Goal: Task Accomplishment & Management: Use online tool/utility

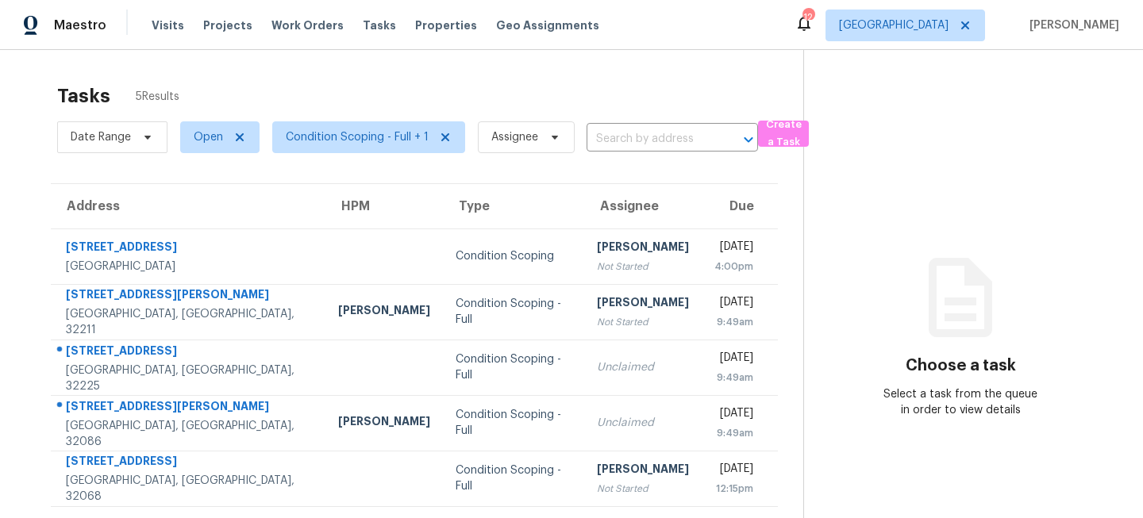
scroll to position [50, 0]
click at [926, 28] on span "[GEOGRAPHIC_DATA]" at bounding box center [894, 25] width 110 height 16
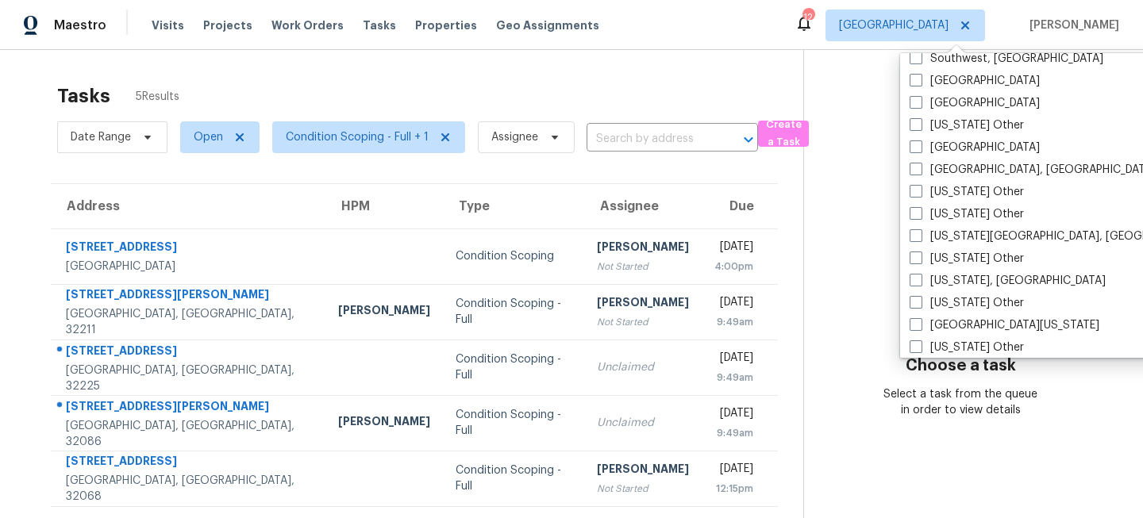
scroll to position [2307, 0]
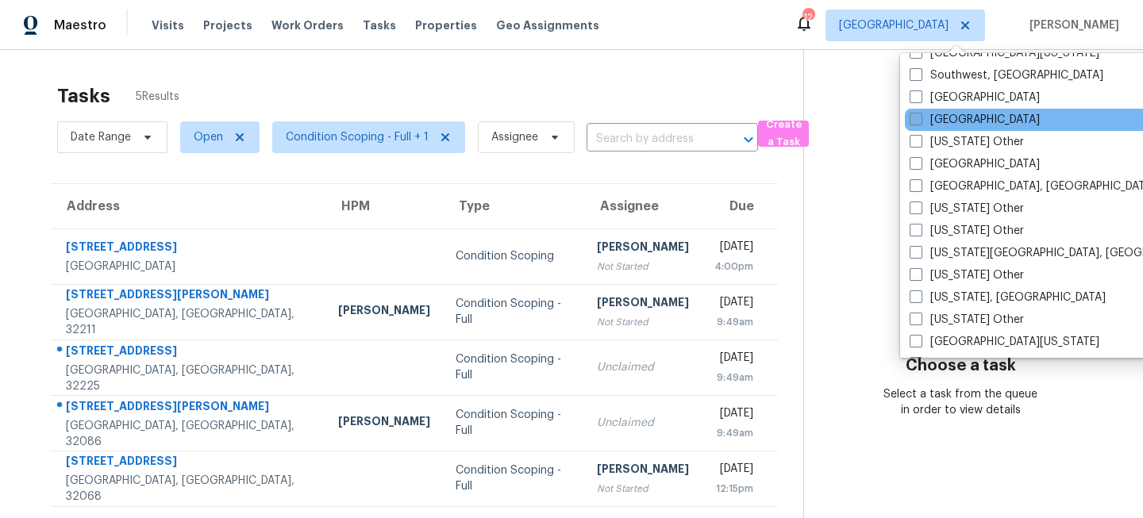
click at [927, 116] on label "Tampa" at bounding box center [975, 120] width 130 height 16
click at [920, 116] on input "Tampa" at bounding box center [915, 117] width 10 height 10
checkbox input "true"
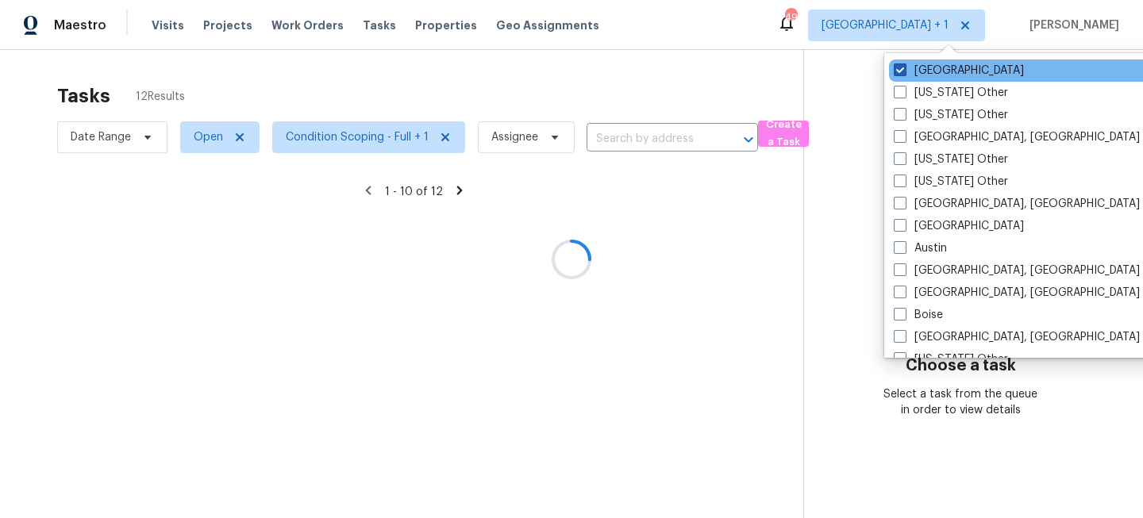
click at [922, 63] on label "[GEOGRAPHIC_DATA]" at bounding box center [959, 71] width 130 height 16
click at [904, 63] on input "[GEOGRAPHIC_DATA]" at bounding box center [899, 68] width 10 height 10
checkbox input "false"
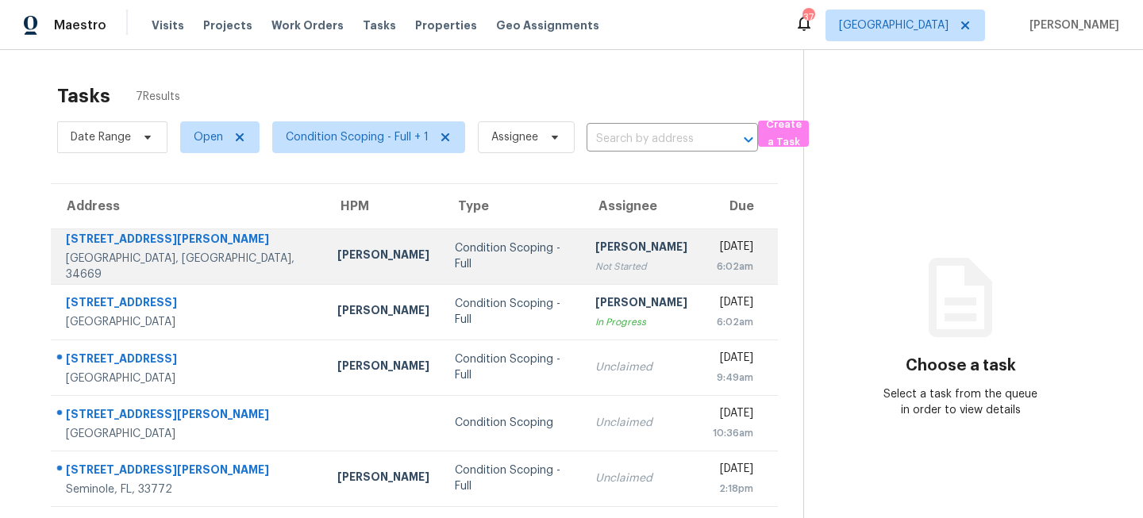
click at [455, 263] on div "Condition Scoping - Full" at bounding box center [512, 257] width 115 height 32
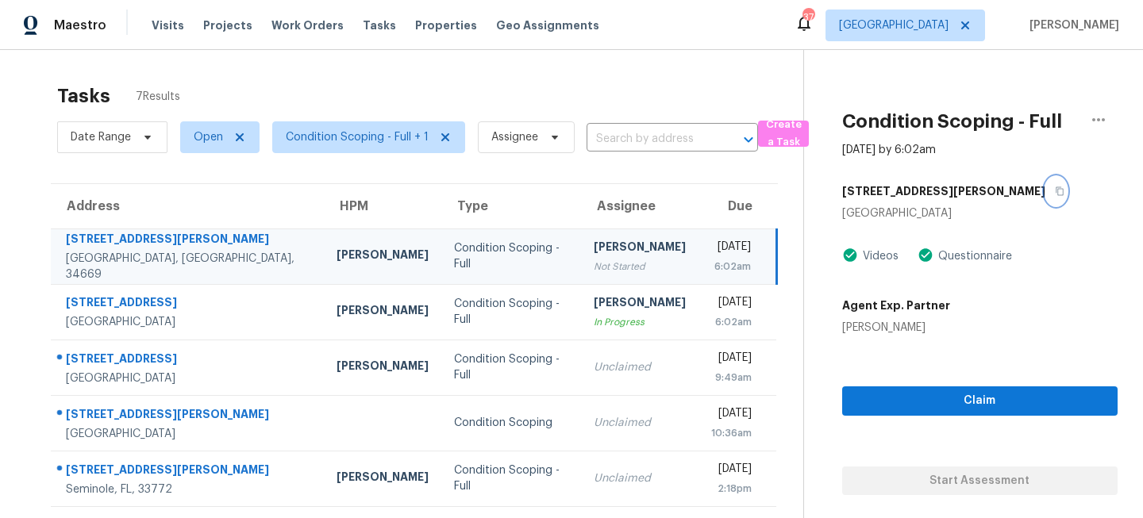
click at [1055, 187] on icon "button" at bounding box center [1060, 192] width 10 height 10
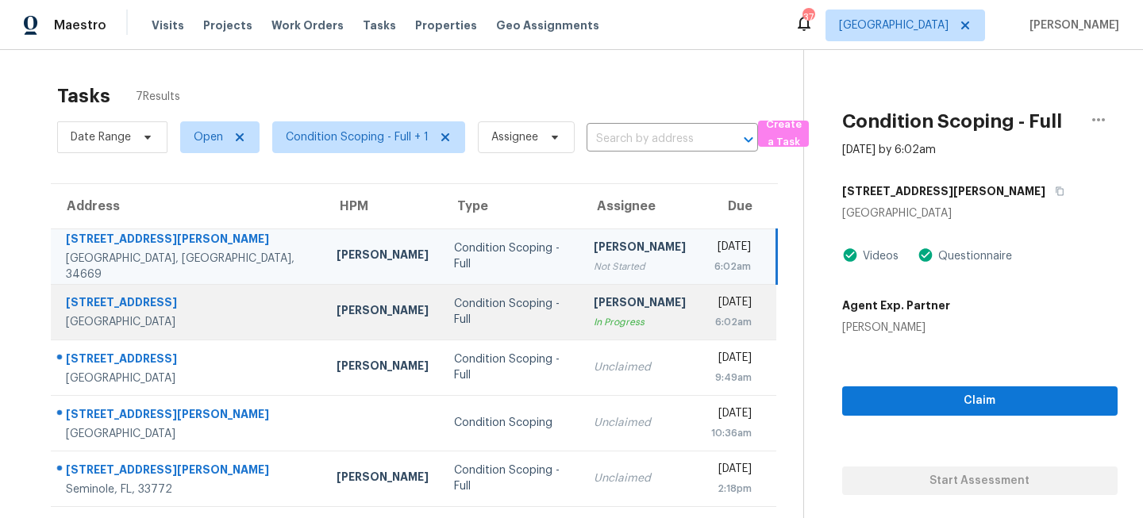
click at [488, 330] on td "Condition Scoping - Full" at bounding box center [511, 312] width 141 height 56
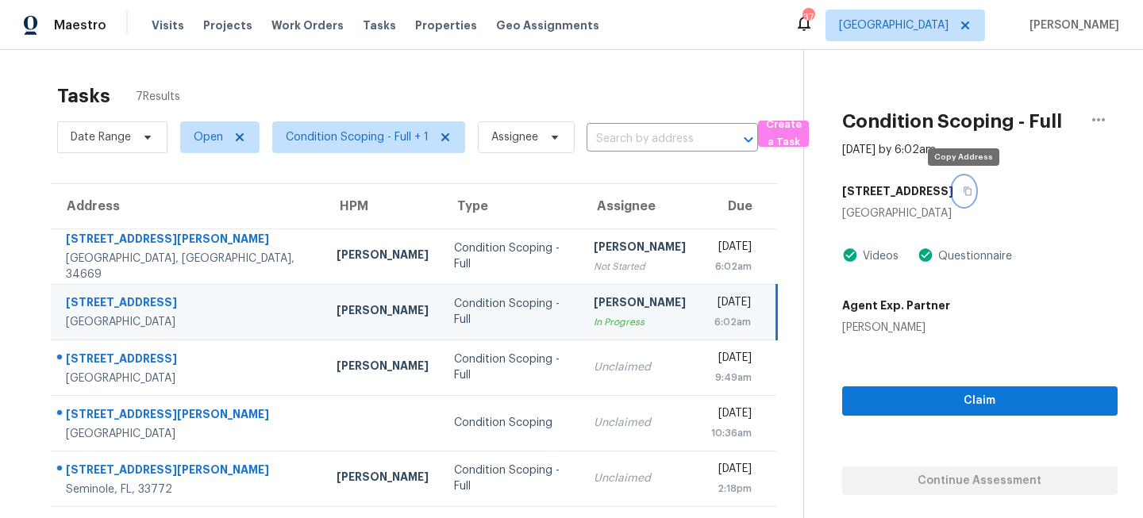
click at [969, 190] on icon "button" at bounding box center [968, 192] width 10 height 10
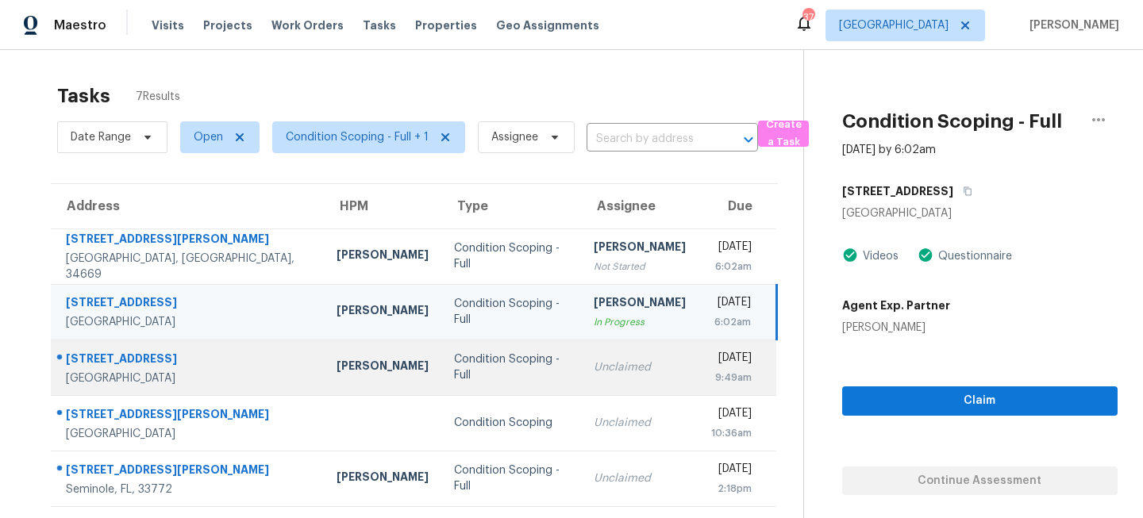
click at [581, 342] on td "Unclaimed" at bounding box center [640, 368] width 118 height 56
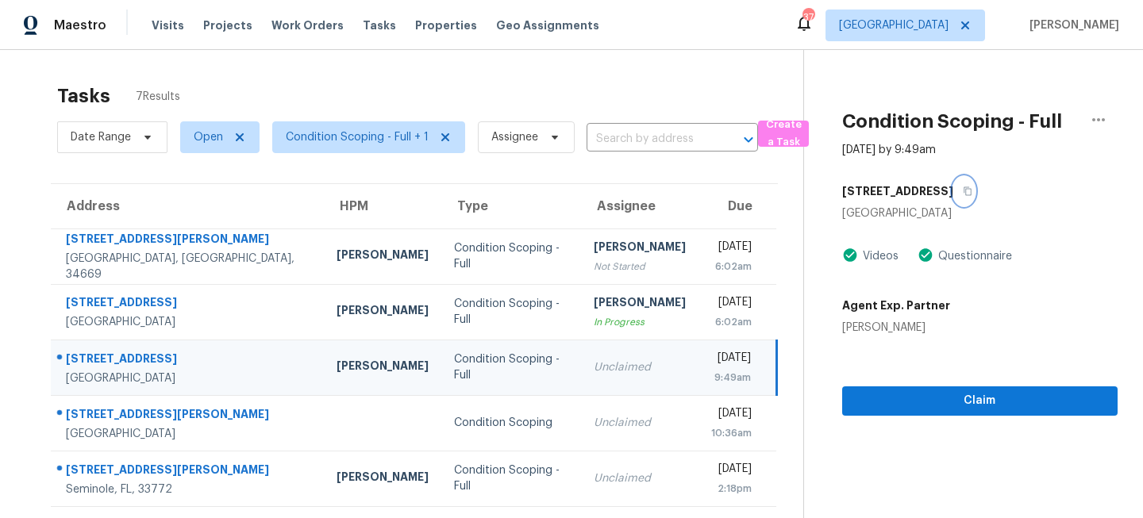
click at [954, 185] on button "button" at bounding box center [964, 191] width 21 height 29
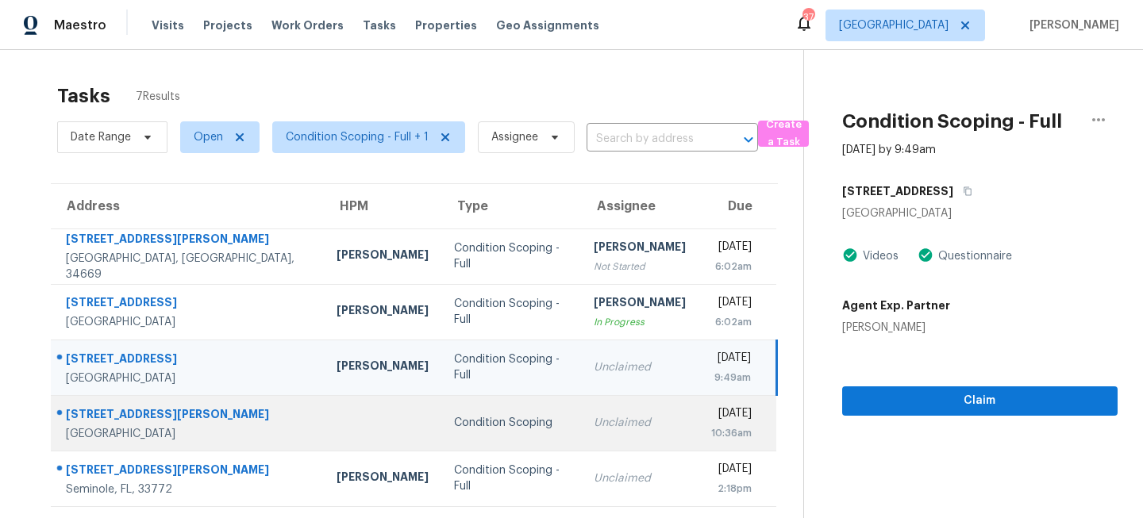
click at [479, 430] on div "Condition Scoping" at bounding box center [511, 423] width 115 height 16
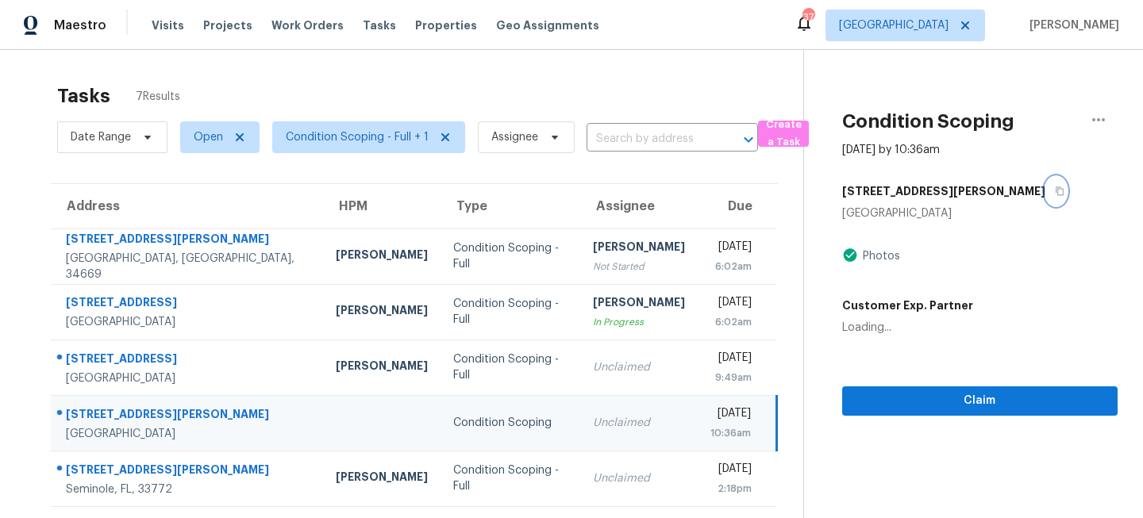
click at [1055, 191] on icon "button" at bounding box center [1060, 192] width 10 height 10
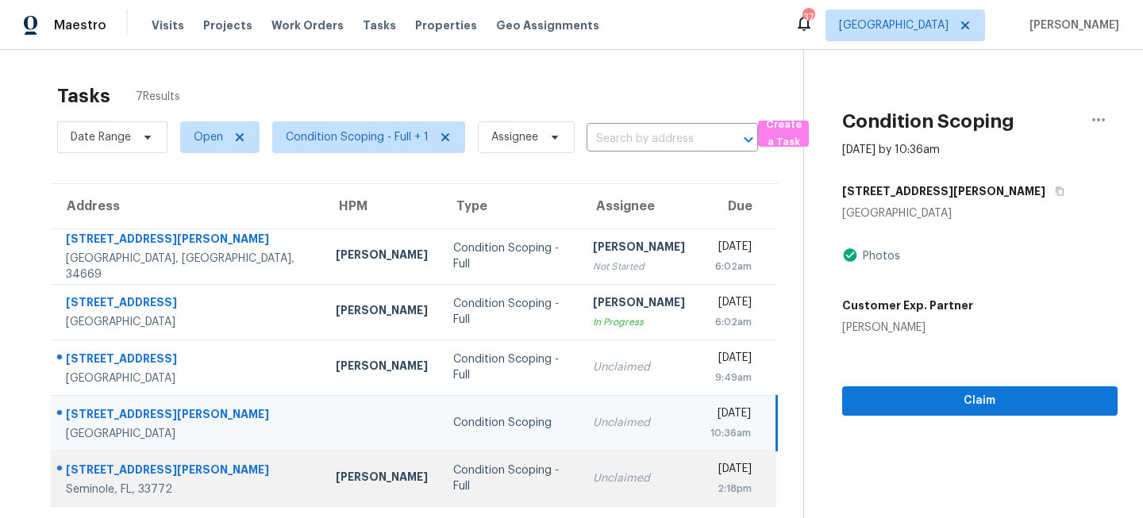
click at [499, 465] on td "Condition Scoping - Full" at bounding box center [511, 479] width 140 height 56
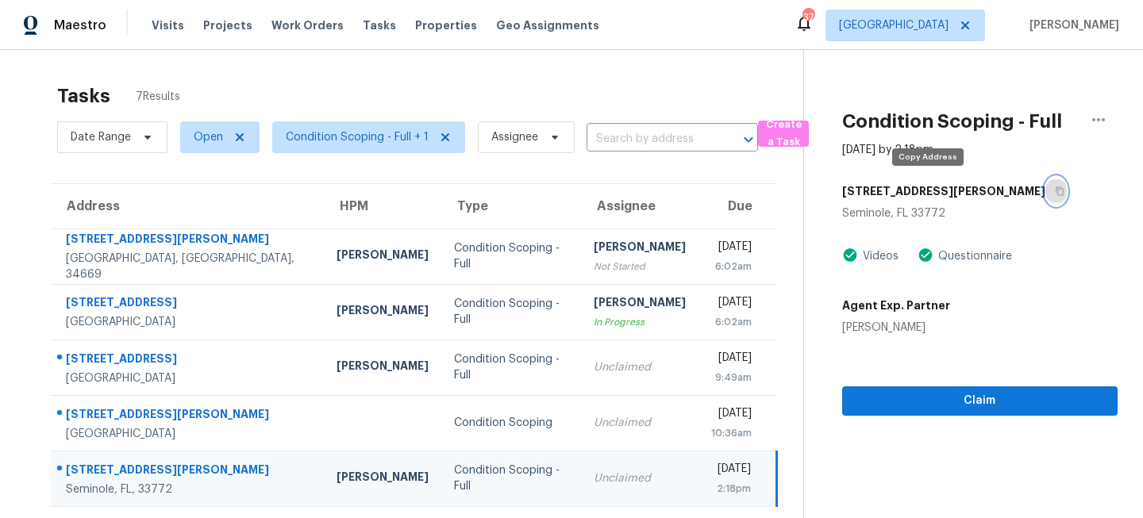
click at [1056, 189] on icon "button" at bounding box center [1060, 191] width 8 height 9
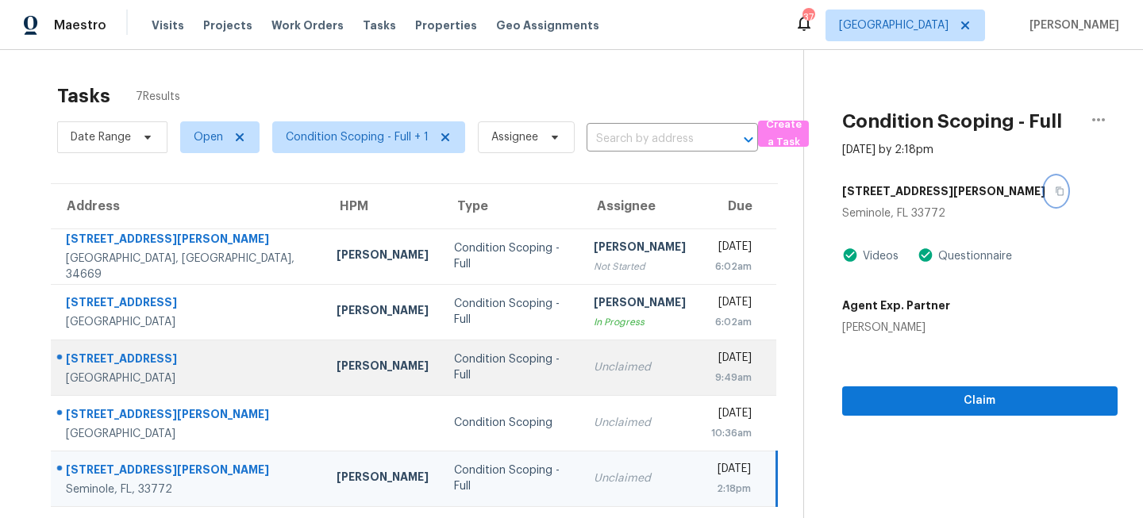
scroll to position [112, 0]
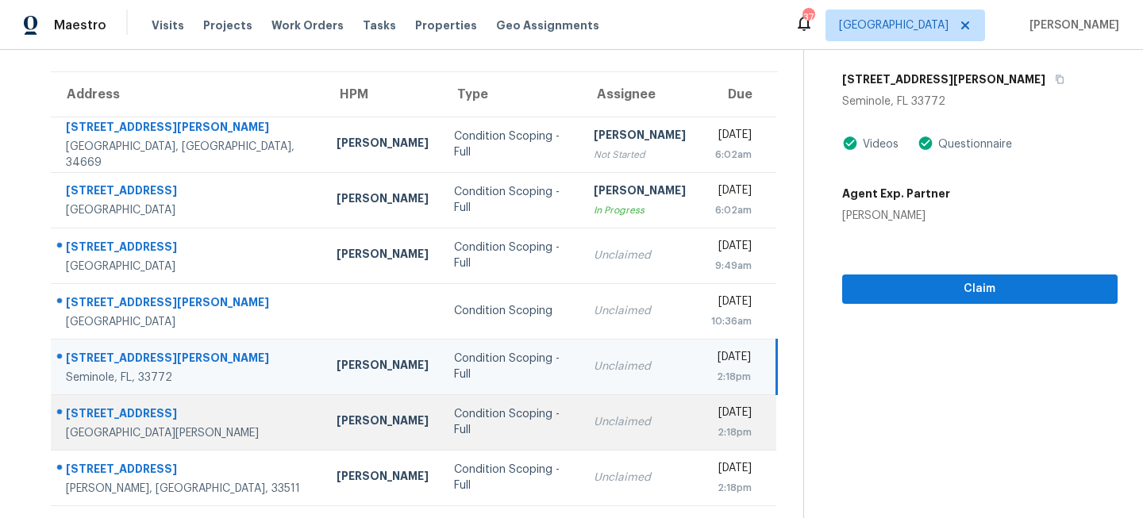
click at [464, 431] on td "Condition Scoping - Full" at bounding box center [511, 423] width 141 height 56
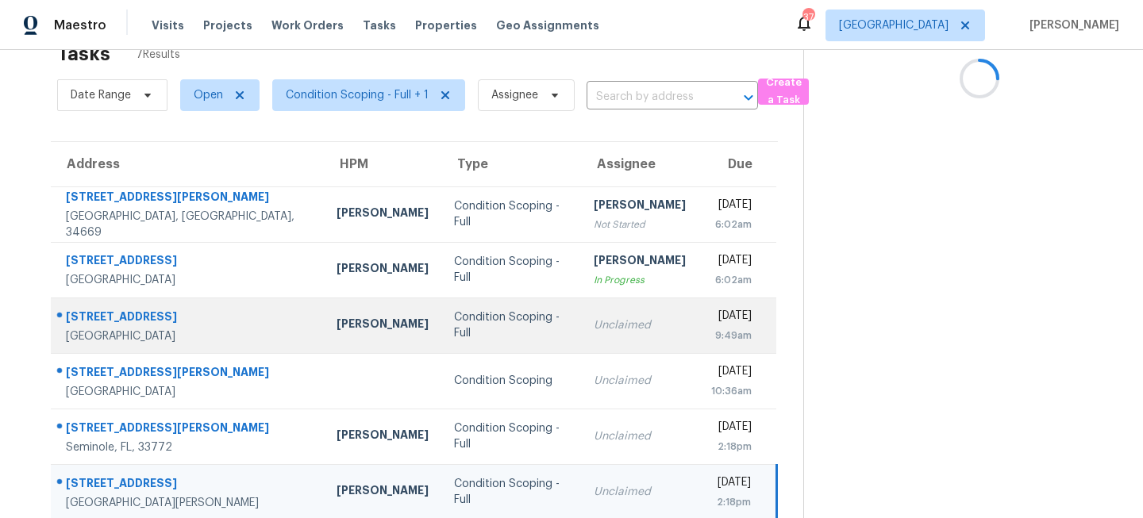
scroll to position [0, 0]
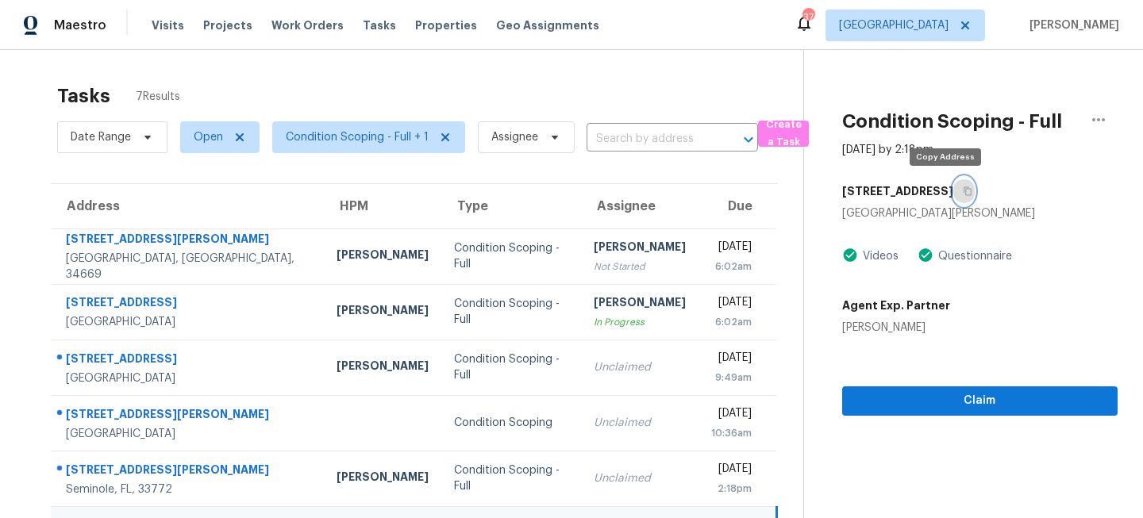
click at [954, 186] on button "button" at bounding box center [964, 191] width 21 height 29
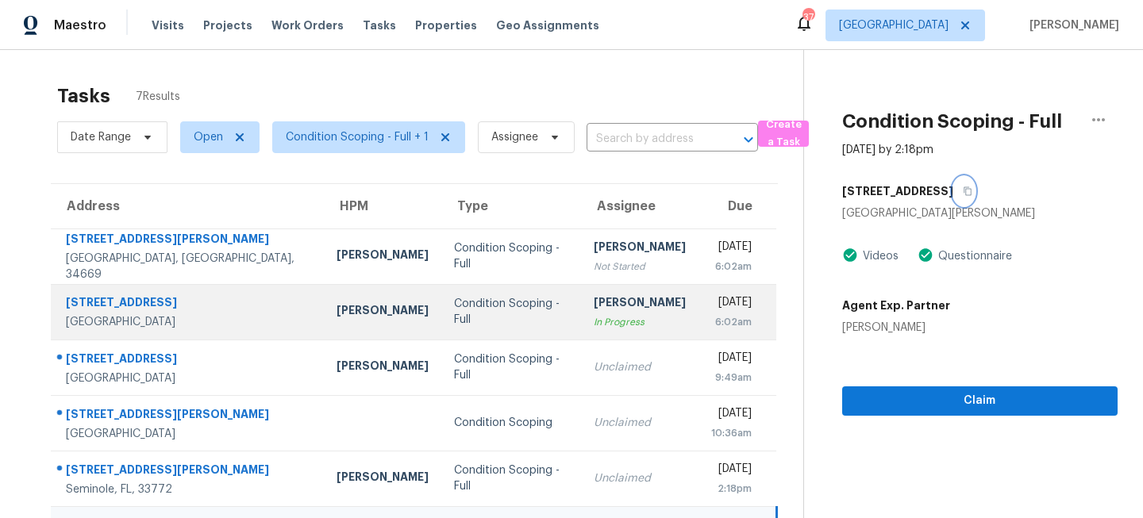
scroll to position [112, 0]
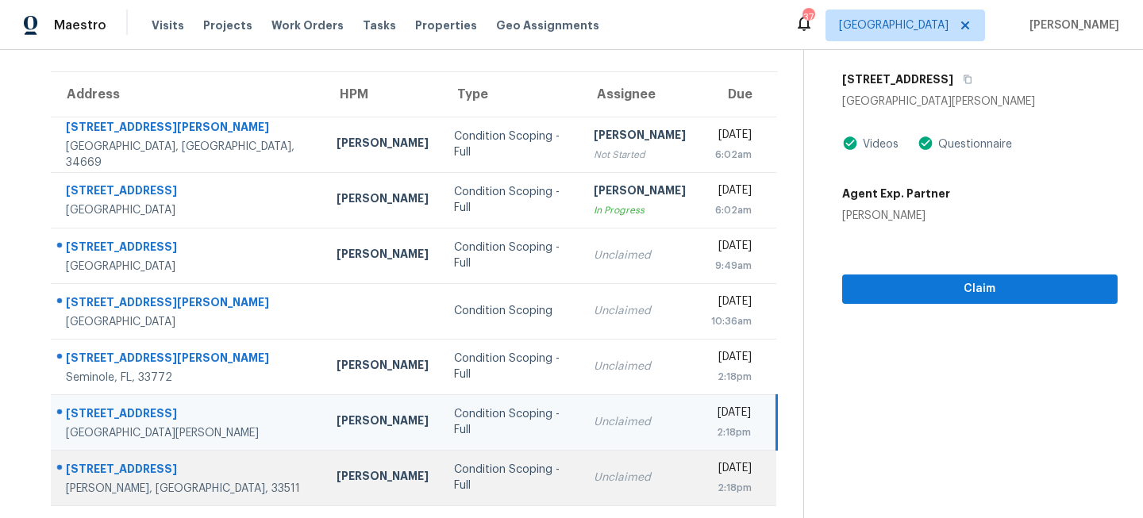
click at [499, 477] on td "Condition Scoping - Full" at bounding box center [511, 478] width 141 height 56
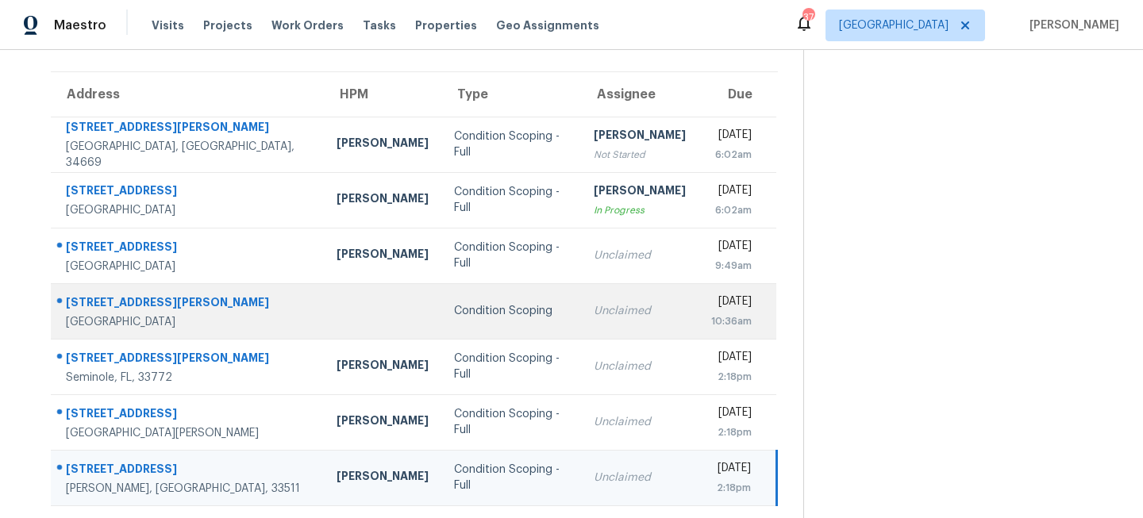
scroll to position [0, 0]
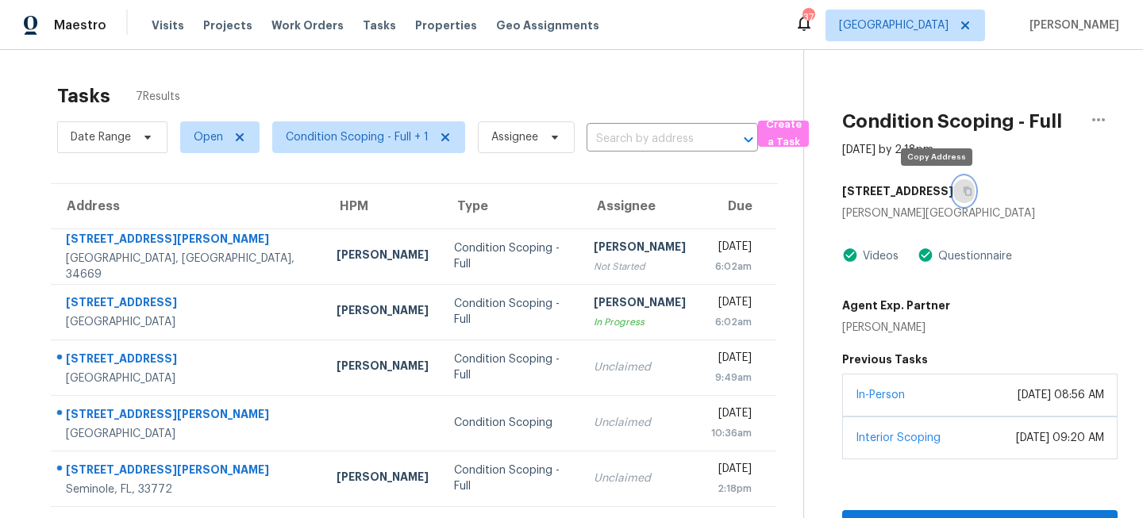
click at [963, 187] on icon "button" at bounding box center [968, 192] width 10 height 10
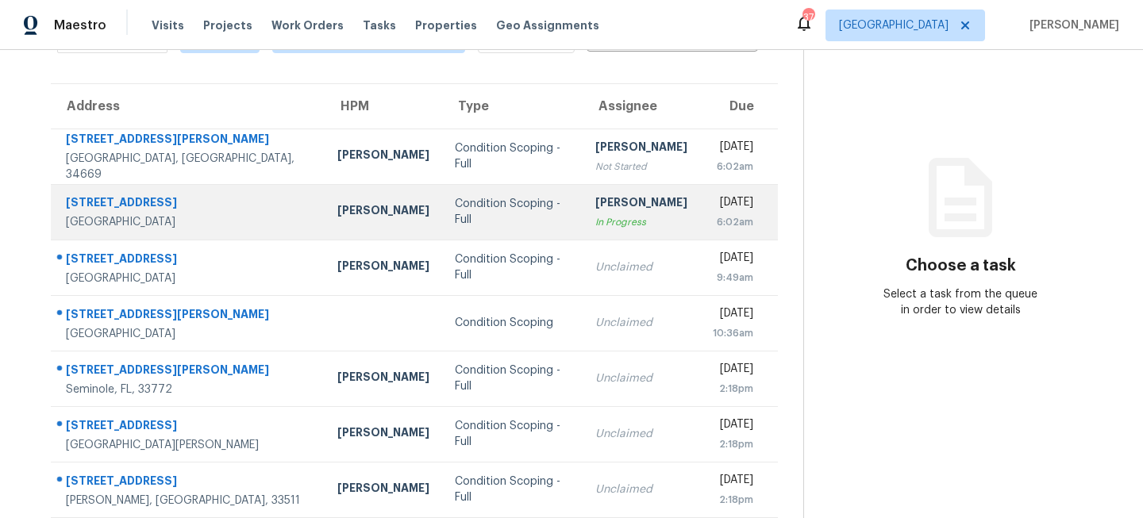
scroll to position [112, 0]
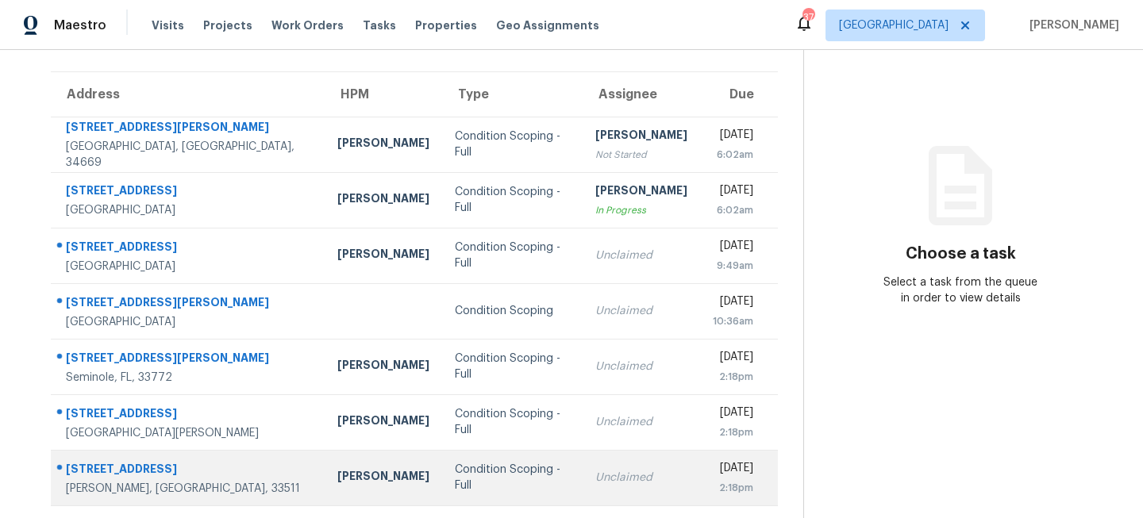
click at [337, 471] on div "Paul Springer" at bounding box center [383, 478] width 92 height 20
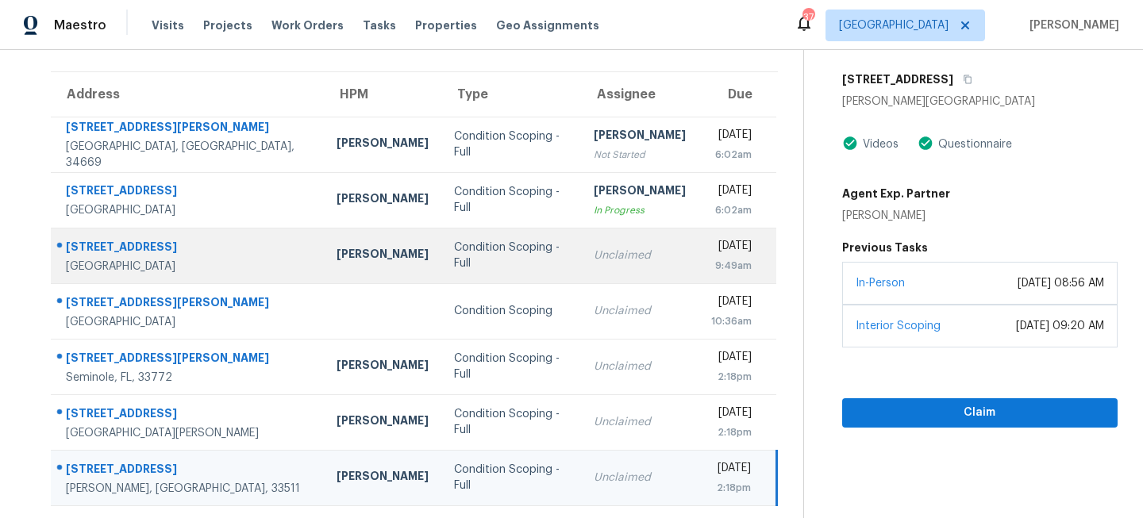
scroll to position [0, 0]
